Goal: Register for event/course

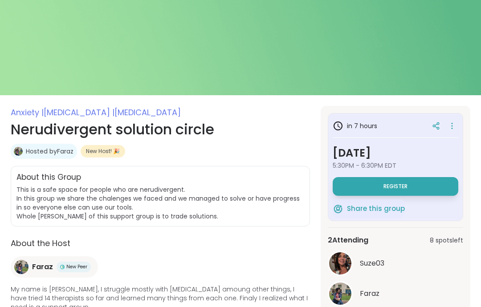
scroll to position [60, 0]
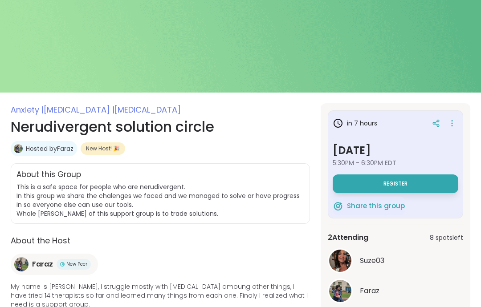
click at [339, 261] on img at bounding box center [340, 261] width 22 height 22
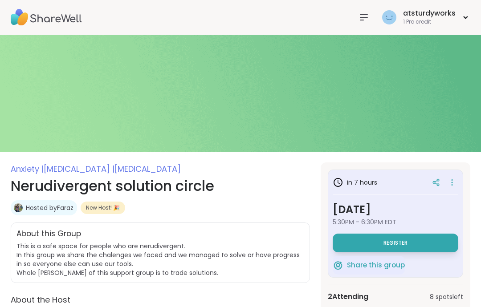
scroll to position [0, 0]
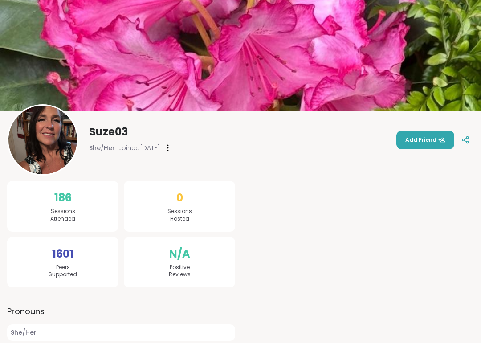
scroll to position [27, 0]
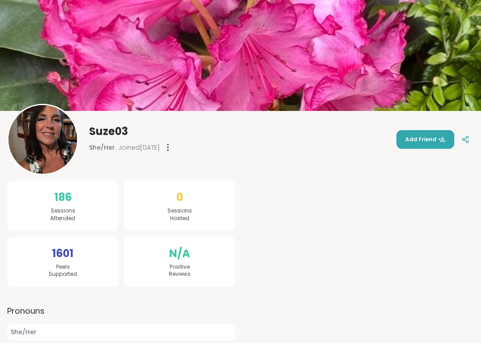
click at [48, 134] on img at bounding box center [42, 148] width 69 height 69
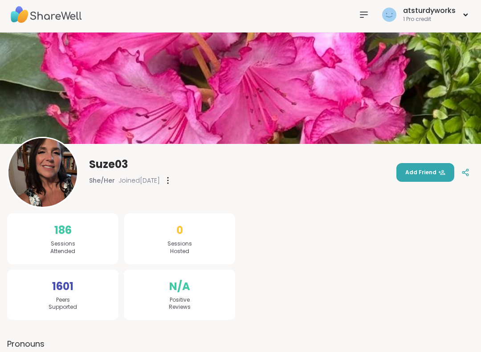
scroll to position [0, 0]
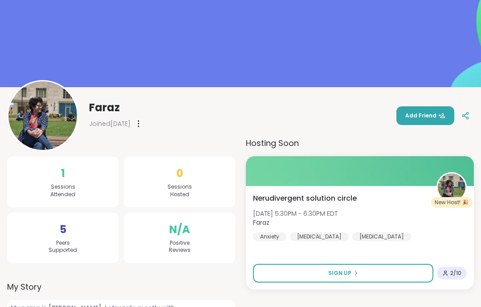
scroll to position [95, 0]
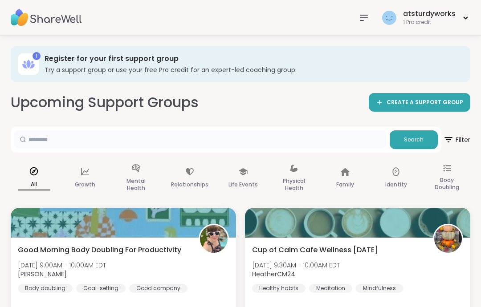
click at [70, 142] on input "text" at bounding box center [200, 139] width 372 height 18
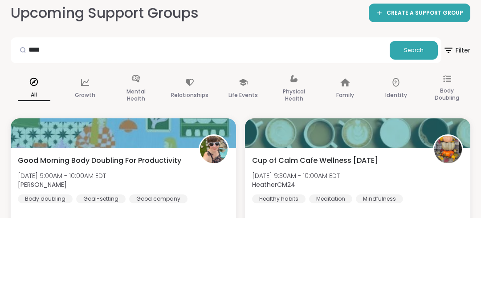
click at [418, 136] on span "Search" at bounding box center [414, 140] width 20 height 8
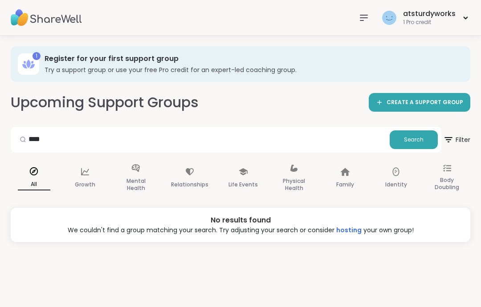
click at [446, 135] on icon at bounding box center [448, 139] width 11 height 11
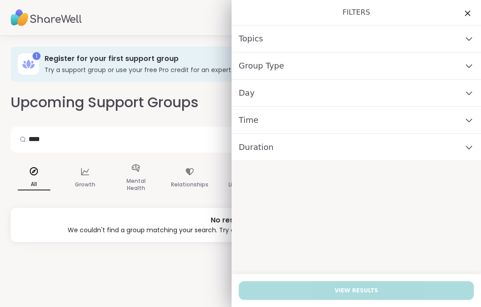
click at [103, 283] on div "1 Register for your first support group Try a support group or use your free Pr…" at bounding box center [240, 172] width 481 height 272
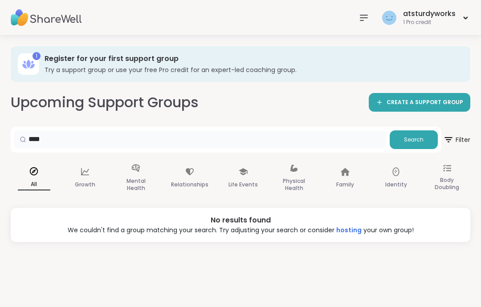
click at [94, 136] on input "****" at bounding box center [200, 139] width 372 height 18
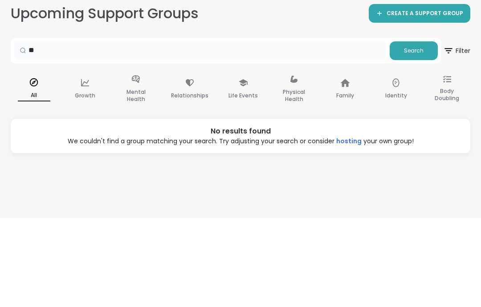
type input "*"
type input "**********"
click at [419, 136] on span "Search" at bounding box center [414, 140] width 20 height 8
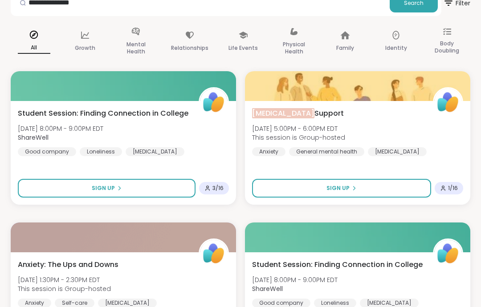
scroll to position [141, 0]
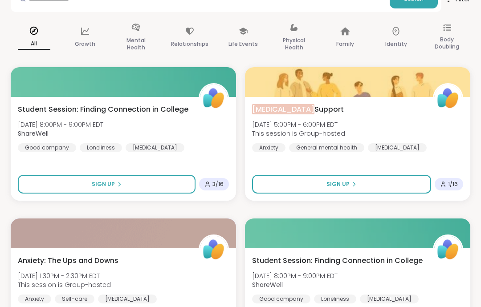
click at [353, 114] on div "Social Anxiety Support Fri, Oct 10 | 5:00PM - 6:00PM EDT This session is Group-…" at bounding box center [357, 128] width 211 height 48
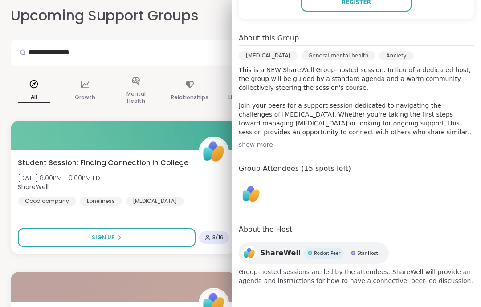
scroll to position [223, 0]
